Goal: Task Accomplishment & Management: Complete application form

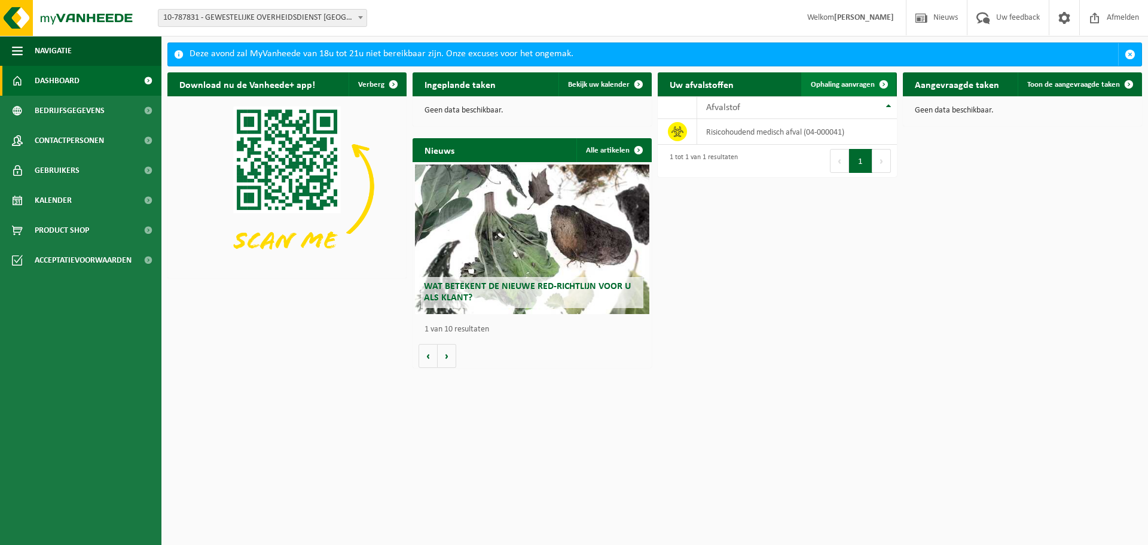
click at [854, 84] on span "Ophaling aanvragen" at bounding box center [843, 85] width 64 height 8
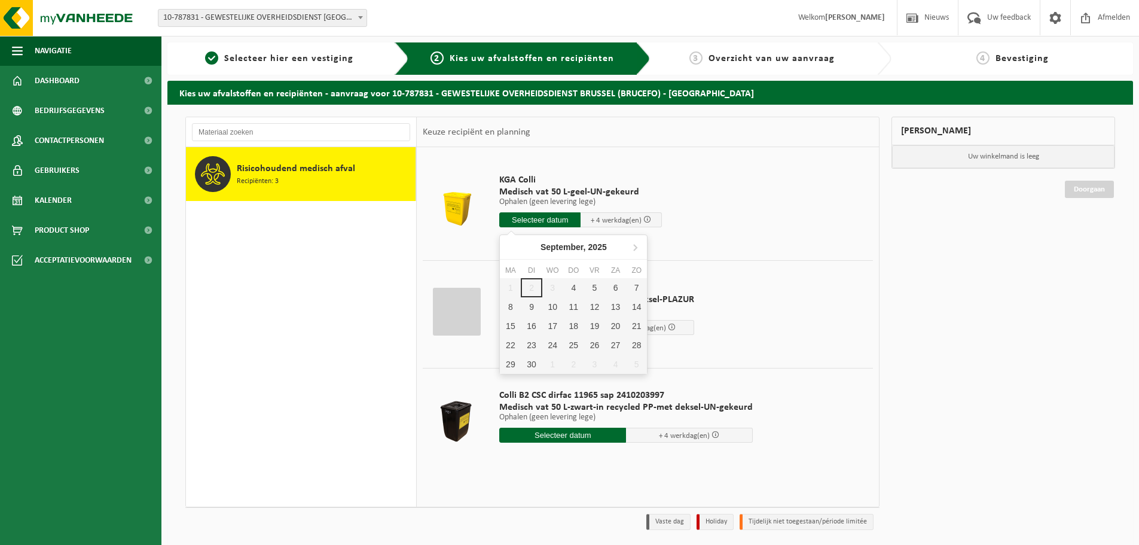
click at [529, 218] on input "text" at bounding box center [539, 219] width 81 height 15
click at [577, 284] on div "4" at bounding box center [573, 287] width 21 height 19
type input "Van 2025-09-04"
type input "2025-09-04"
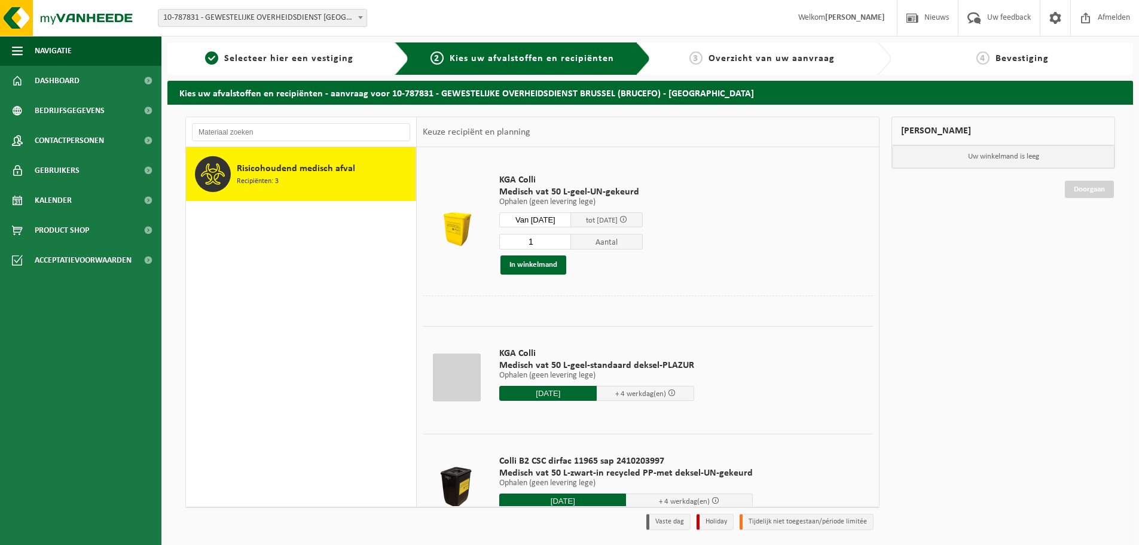
click at [545, 242] on input "1" at bounding box center [535, 242] width 72 height 16
type input "24"
click at [532, 259] on button "In winkelmand" at bounding box center [534, 264] width 66 height 19
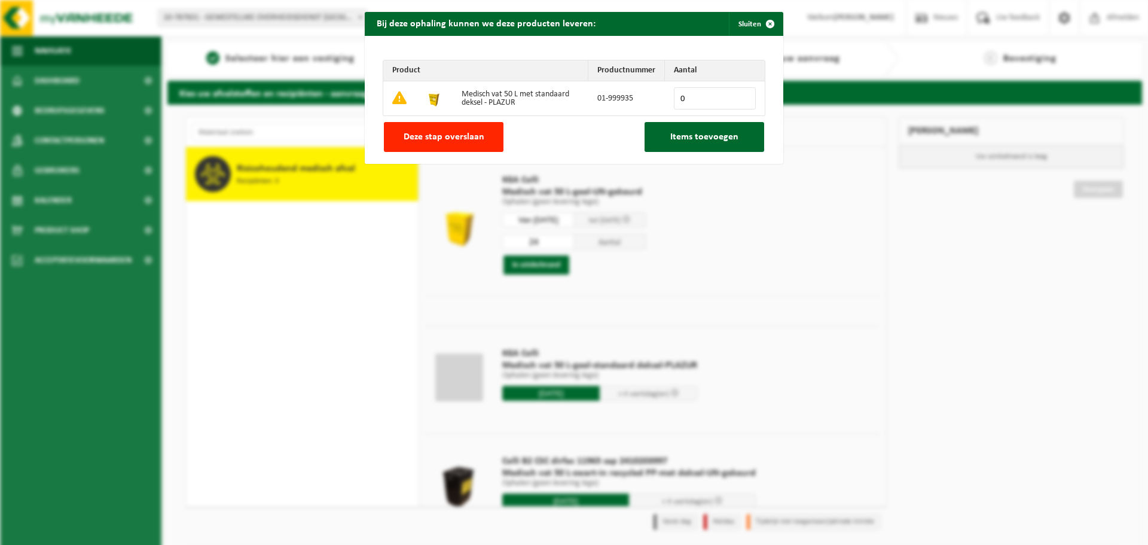
click at [697, 102] on input "0" at bounding box center [715, 98] width 82 height 22
type input "24"
click at [705, 139] on span "Items toevoegen" at bounding box center [705, 137] width 68 height 10
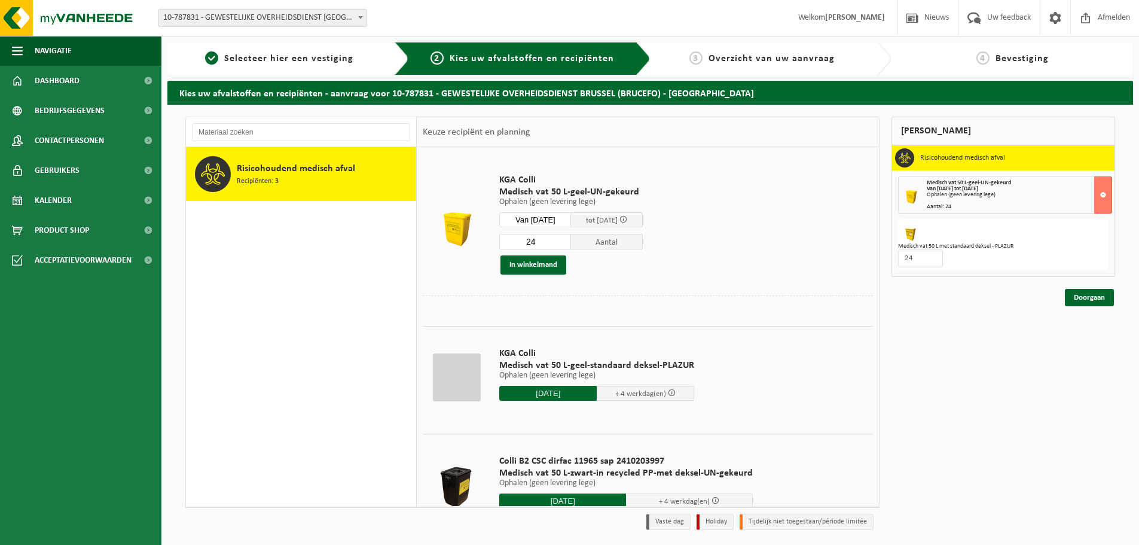
drag, startPoint x: 1080, startPoint y: 299, endPoint x: 1058, endPoint y: 300, distance: 22.2
click at [1080, 299] on link "Doorgaan" at bounding box center [1089, 297] width 49 height 17
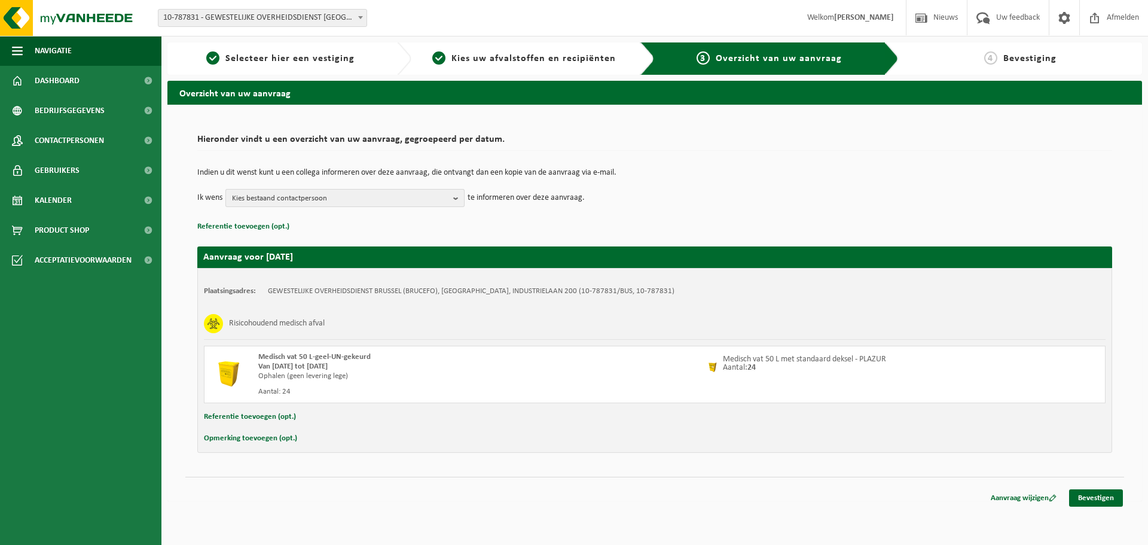
click at [453, 197] on button "Kies bestaand contactpersoon" at bounding box center [345, 198] width 239 height 18
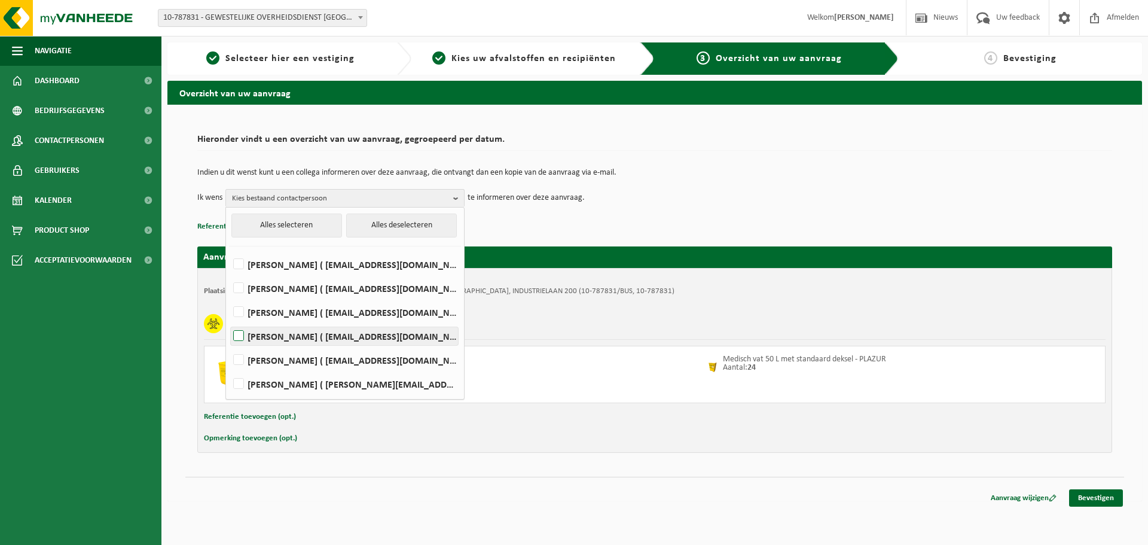
click at [242, 337] on label "[PERSON_NAME] ( [EMAIL_ADDRESS][DOMAIN_NAME] )" at bounding box center [344, 336] width 227 height 18
click at [229, 321] on input "[PERSON_NAME] ( [EMAIL_ADDRESS][DOMAIN_NAME] )" at bounding box center [228, 321] width 1 height 1
checkbox input "true"
click at [1089, 499] on link "Bevestigen" at bounding box center [1097, 497] width 54 height 17
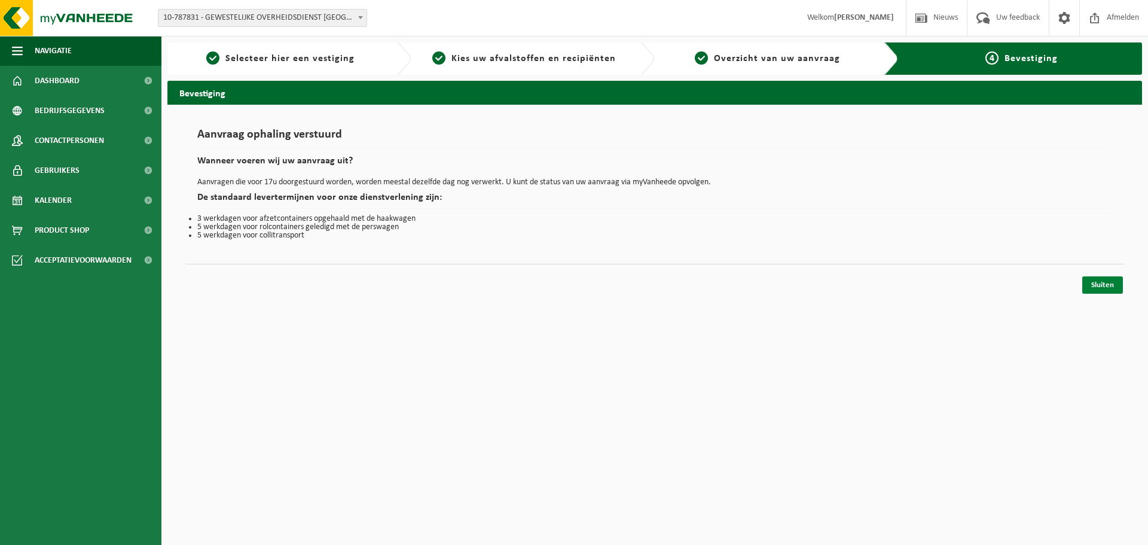
click at [1101, 284] on link "Sluiten" at bounding box center [1103, 284] width 41 height 17
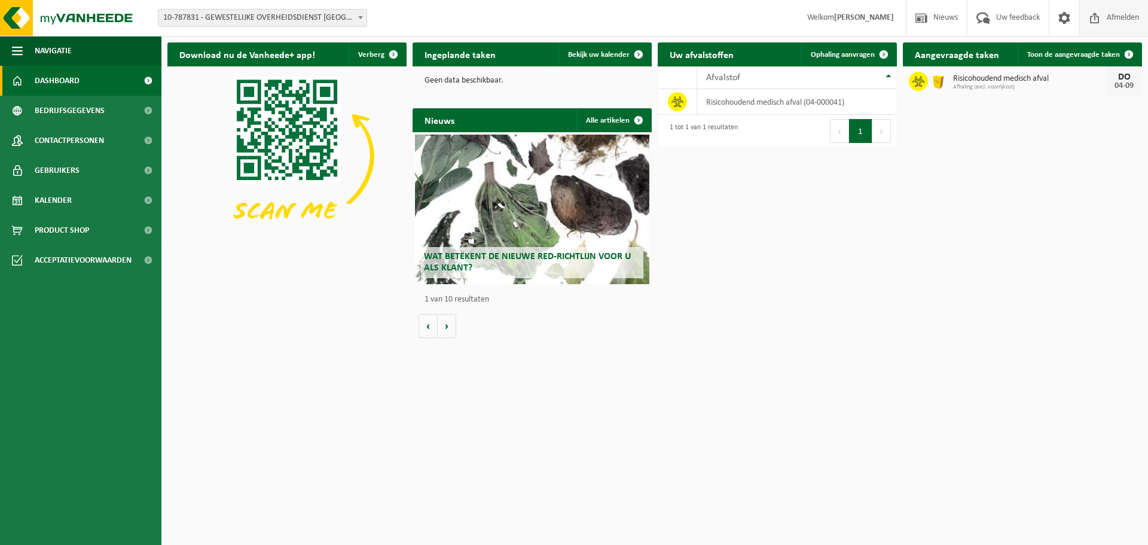
drag, startPoint x: 1125, startPoint y: 20, endPoint x: 1034, endPoint y: 35, distance: 92.1
click at [1125, 20] on span "Afmelden" at bounding box center [1123, 17] width 38 height 35
